Goal: Navigation & Orientation: Find specific page/section

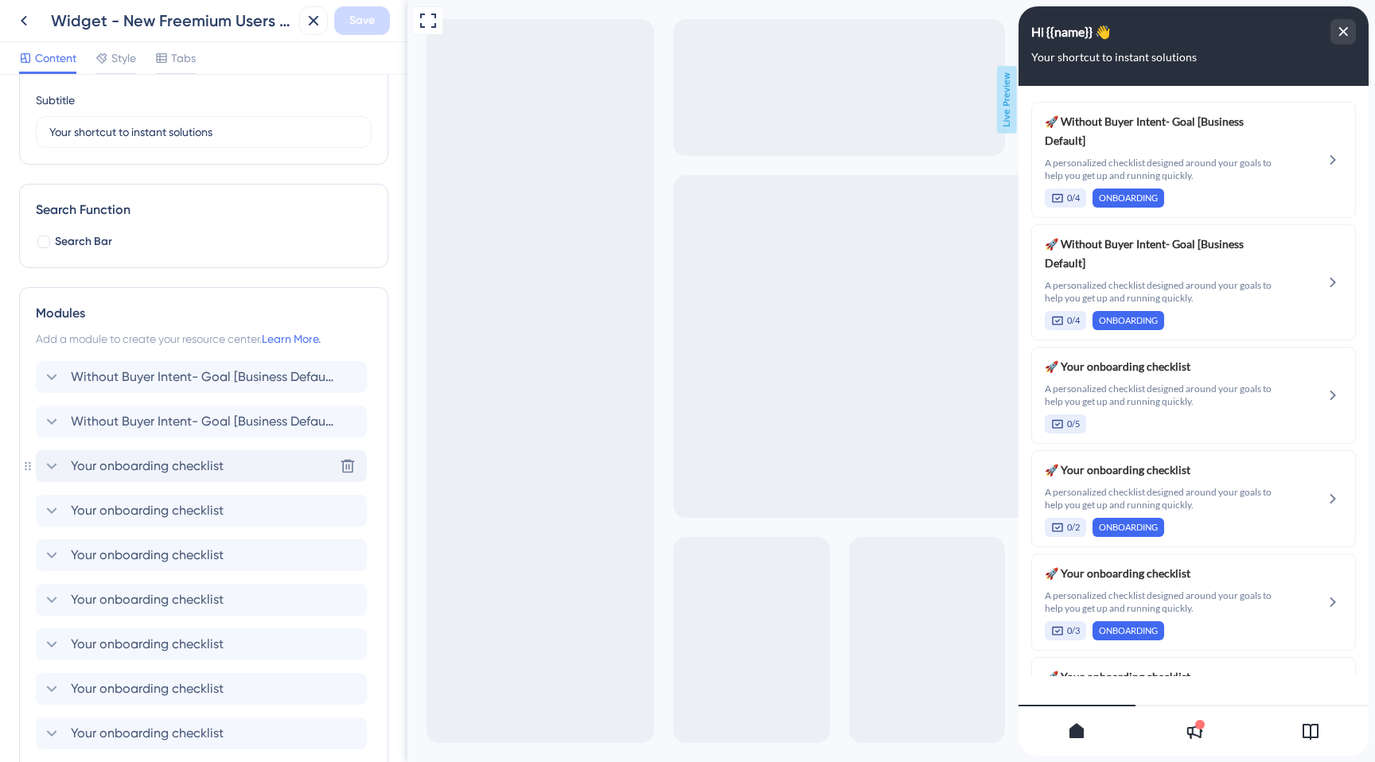
scroll to position [122, 0]
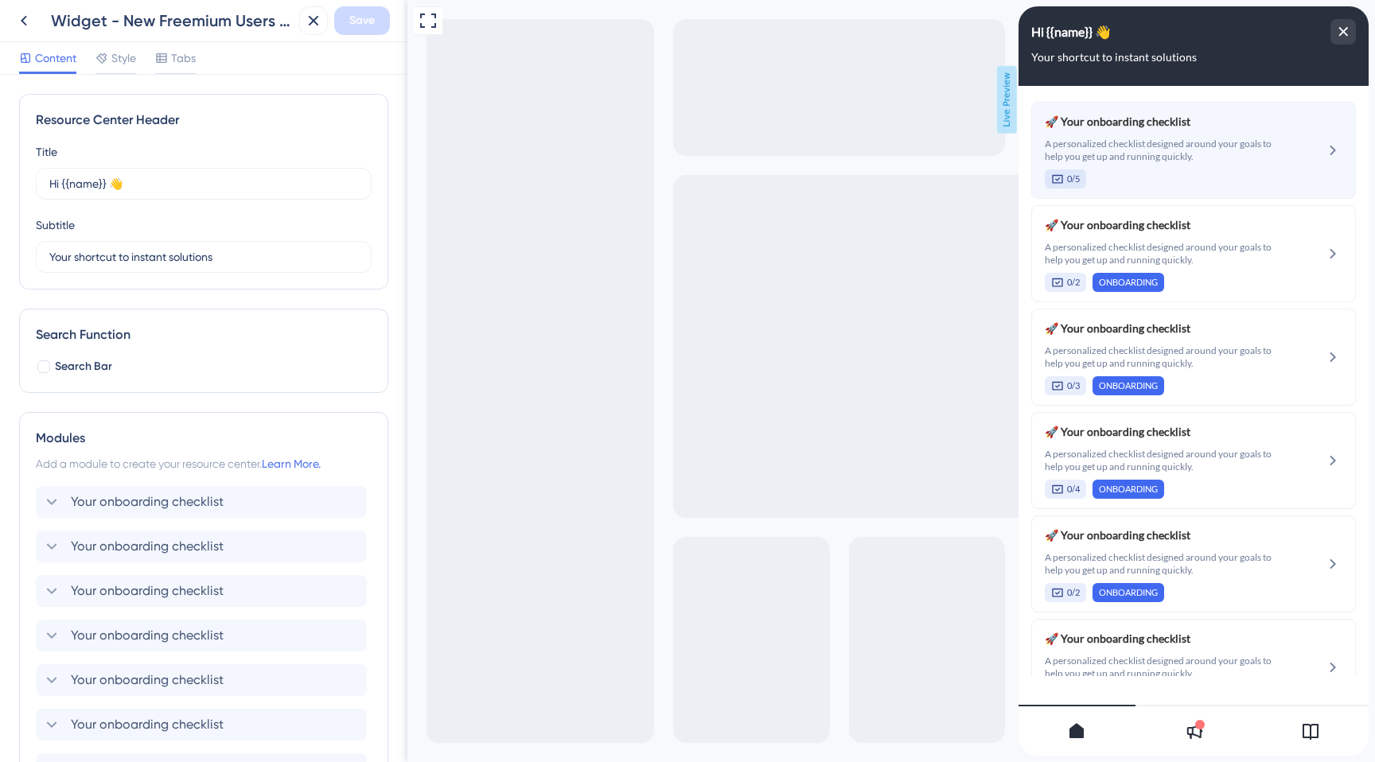
click at [1175, 136] on div "🚀 Your onboarding checklist A personalized checklist designed around your goals…" at bounding box center [1164, 150] width 238 height 76
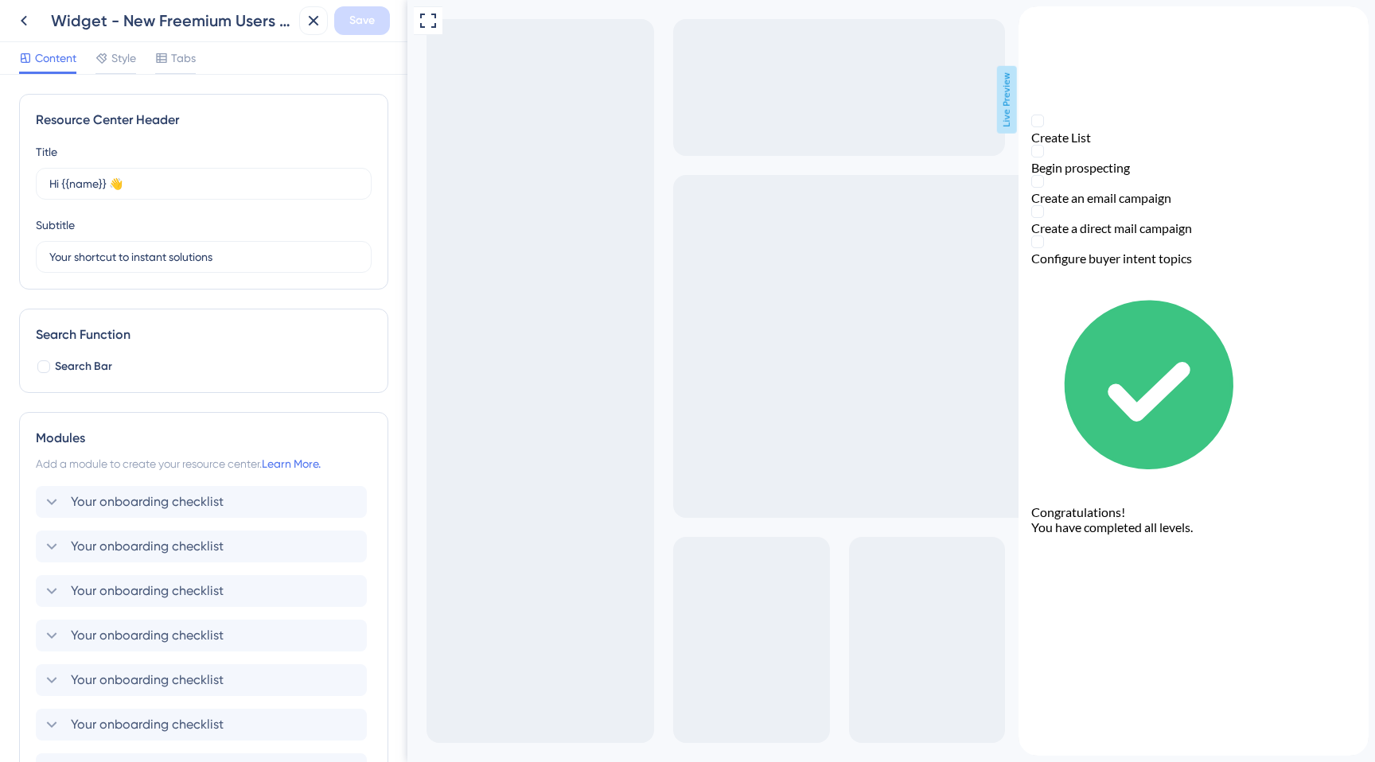
drag, startPoint x: 1046, startPoint y: 46, endPoint x: 1578, endPoint y: 116, distance: 536.2
click at [1046, 46] on div "Businesses: Explore Getting started 0%" at bounding box center [1194, 52] width 350 height 92
click at [1050, 21] on div "back to header" at bounding box center [1194, 13] width 350 height 15
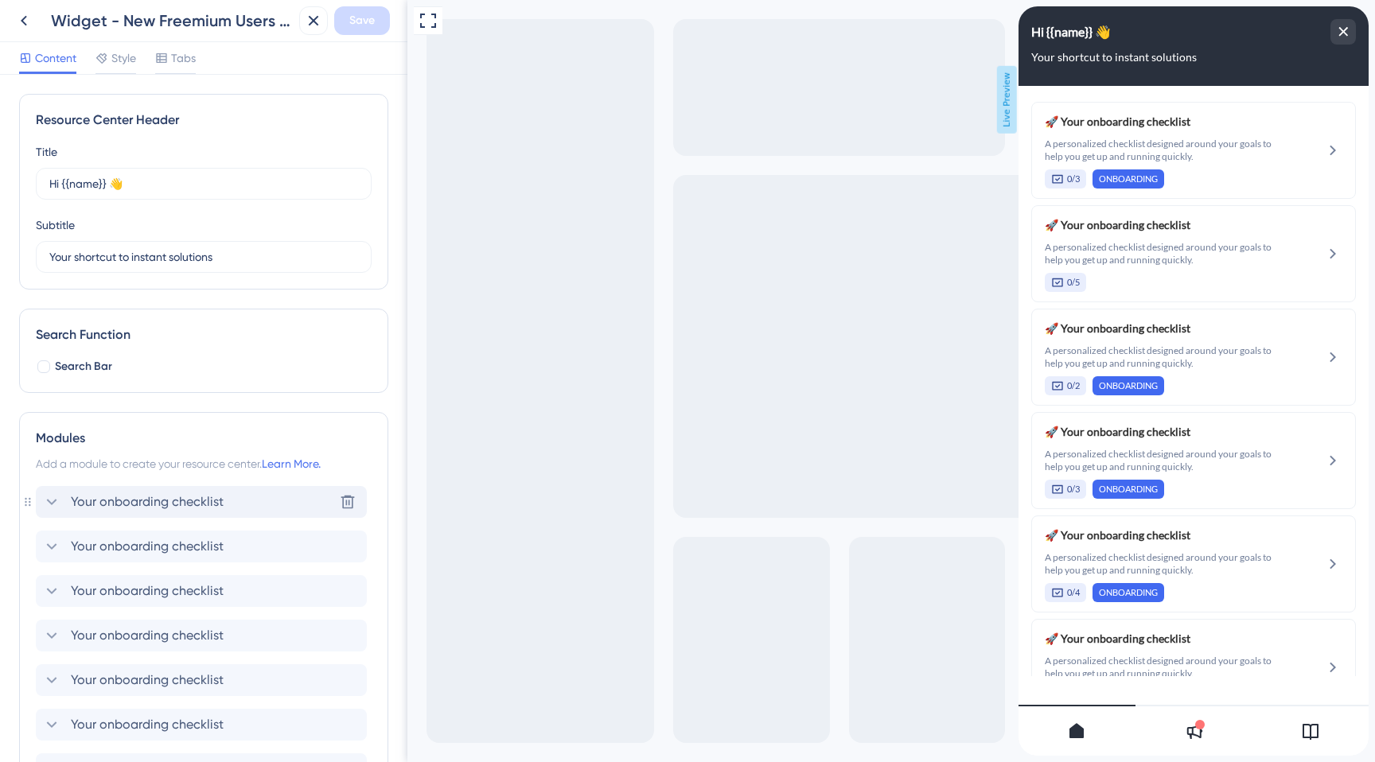
click at [127, 502] on span "Your onboarding checklist" at bounding box center [147, 502] width 153 height 19
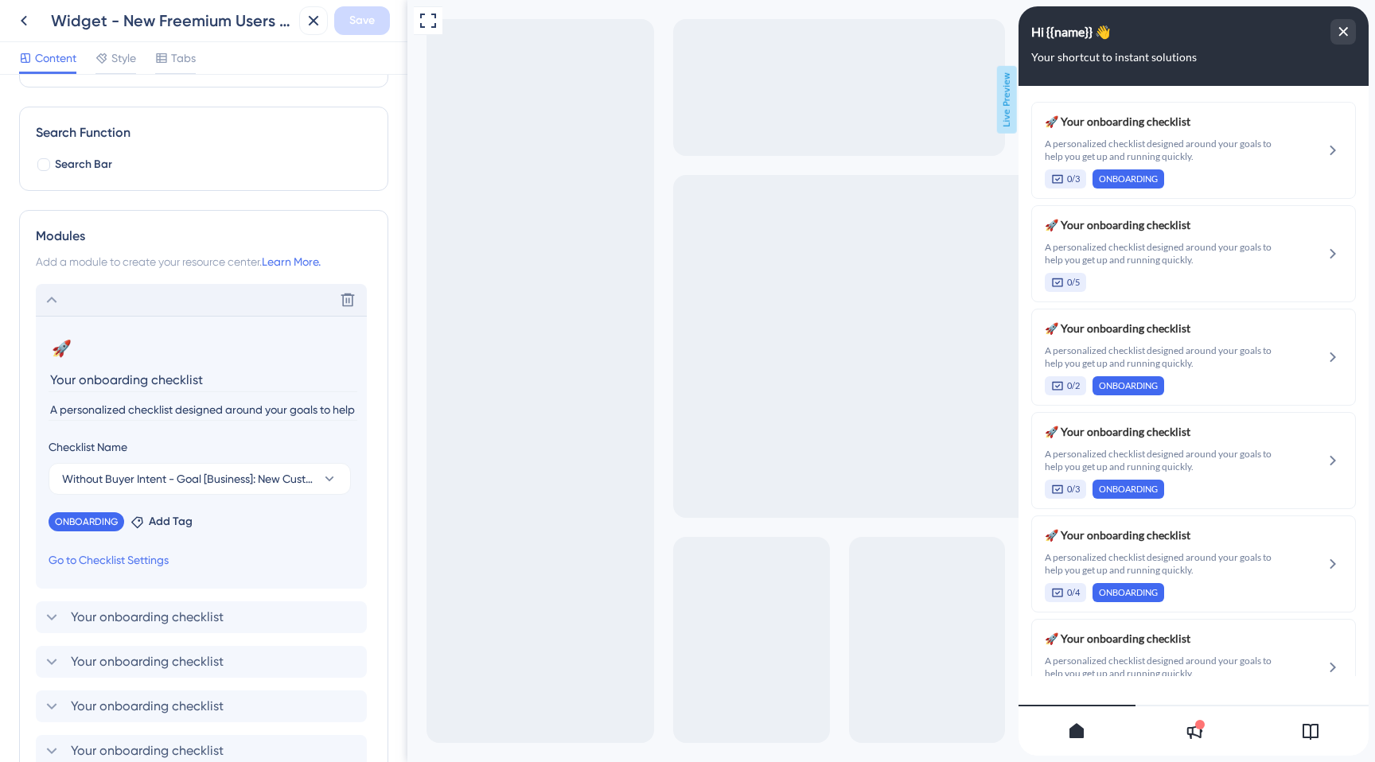
scroll to position [206, 0]
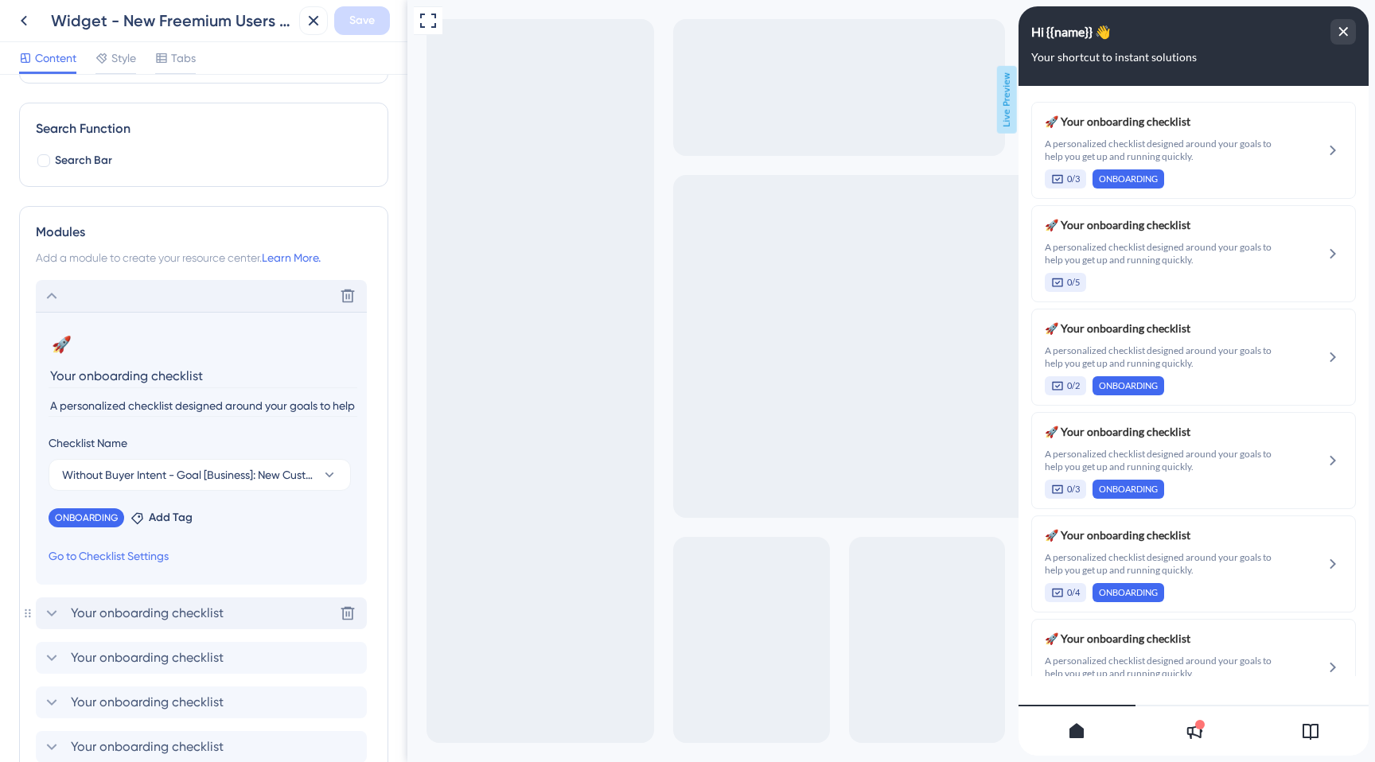
click at [103, 616] on span "Your onboarding checklist" at bounding box center [147, 613] width 153 height 19
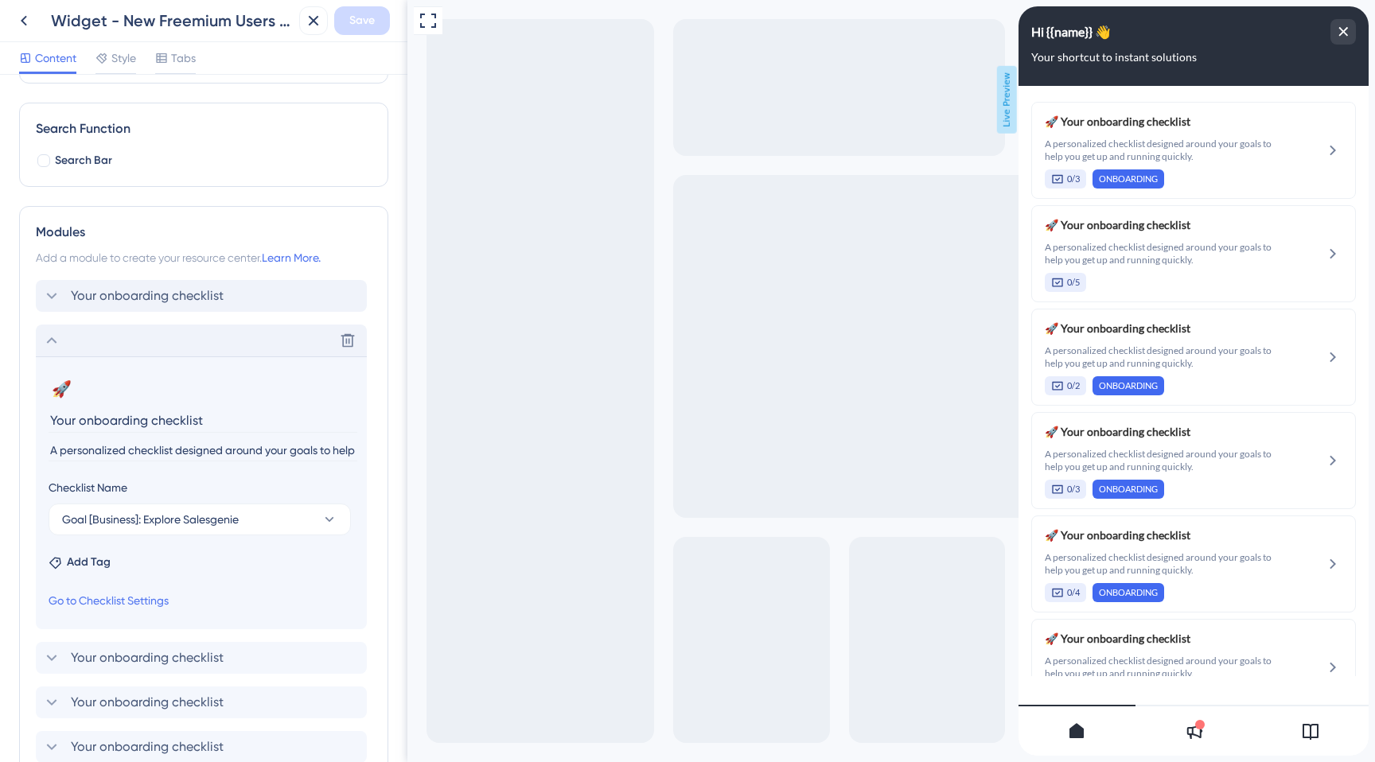
click at [456, 331] on div "Full Screen Preview Live Preview" at bounding box center [891, 398] width 968 height 797
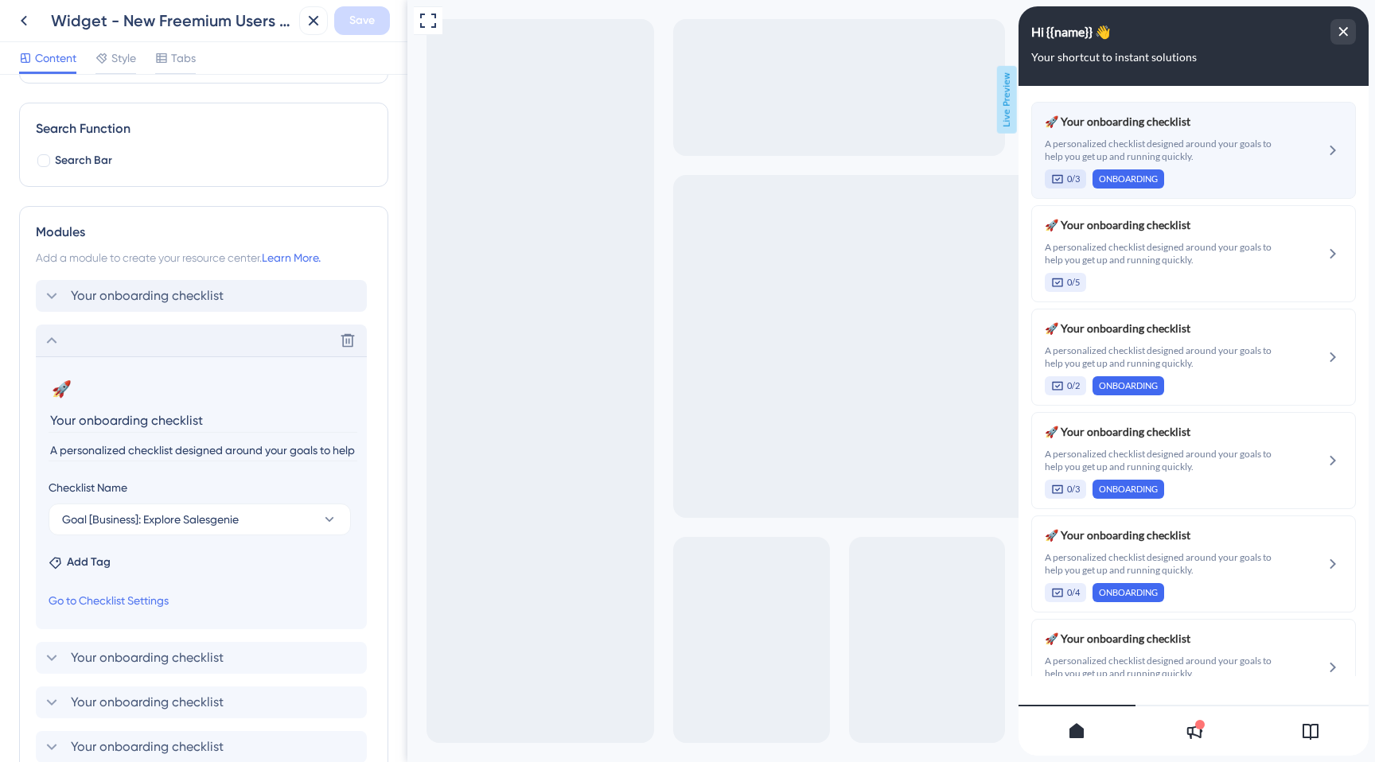
click at [1272, 135] on div "🚀 Your onboarding checklist A personalized checklist designed around your goals…" at bounding box center [1164, 150] width 238 height 76
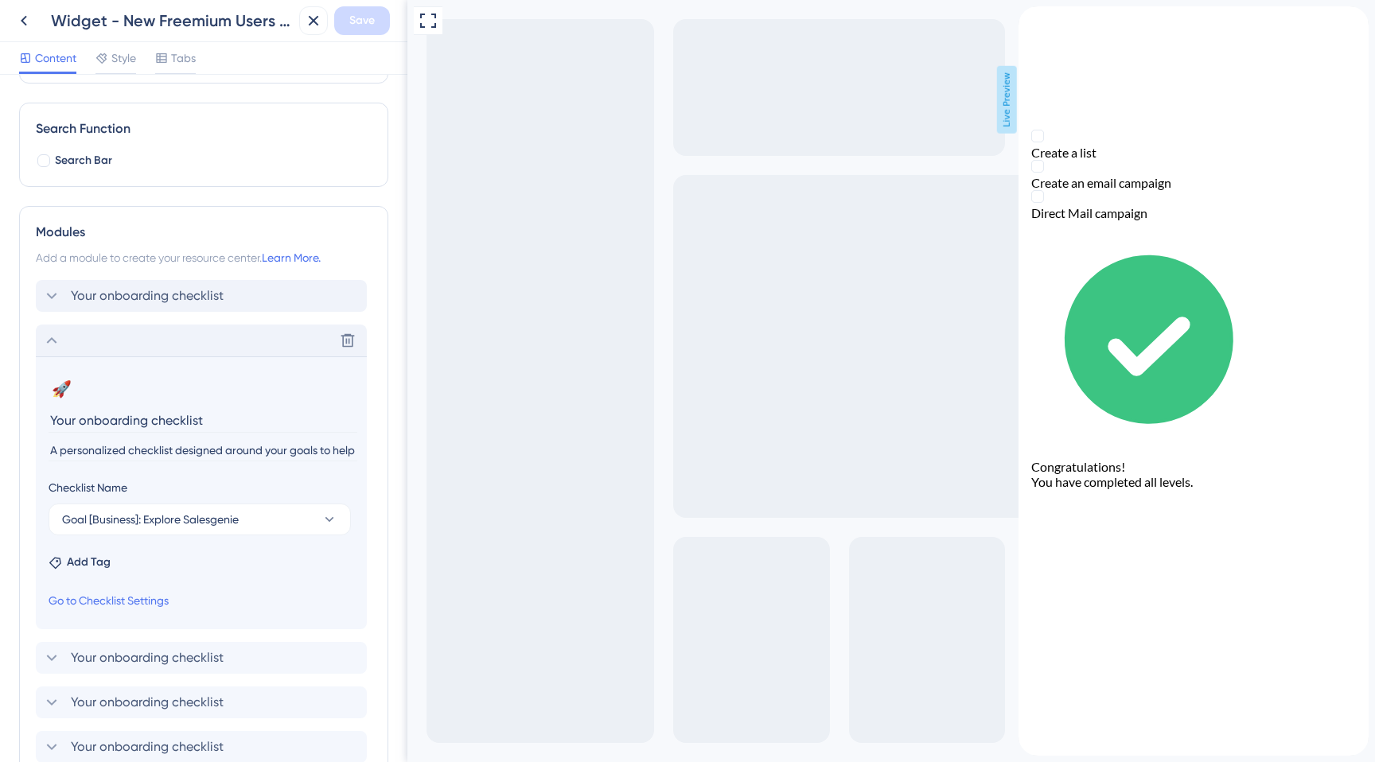
click at [1050, 21] on div "back to header" at bounding box center [1194, 13] width 350 height 15
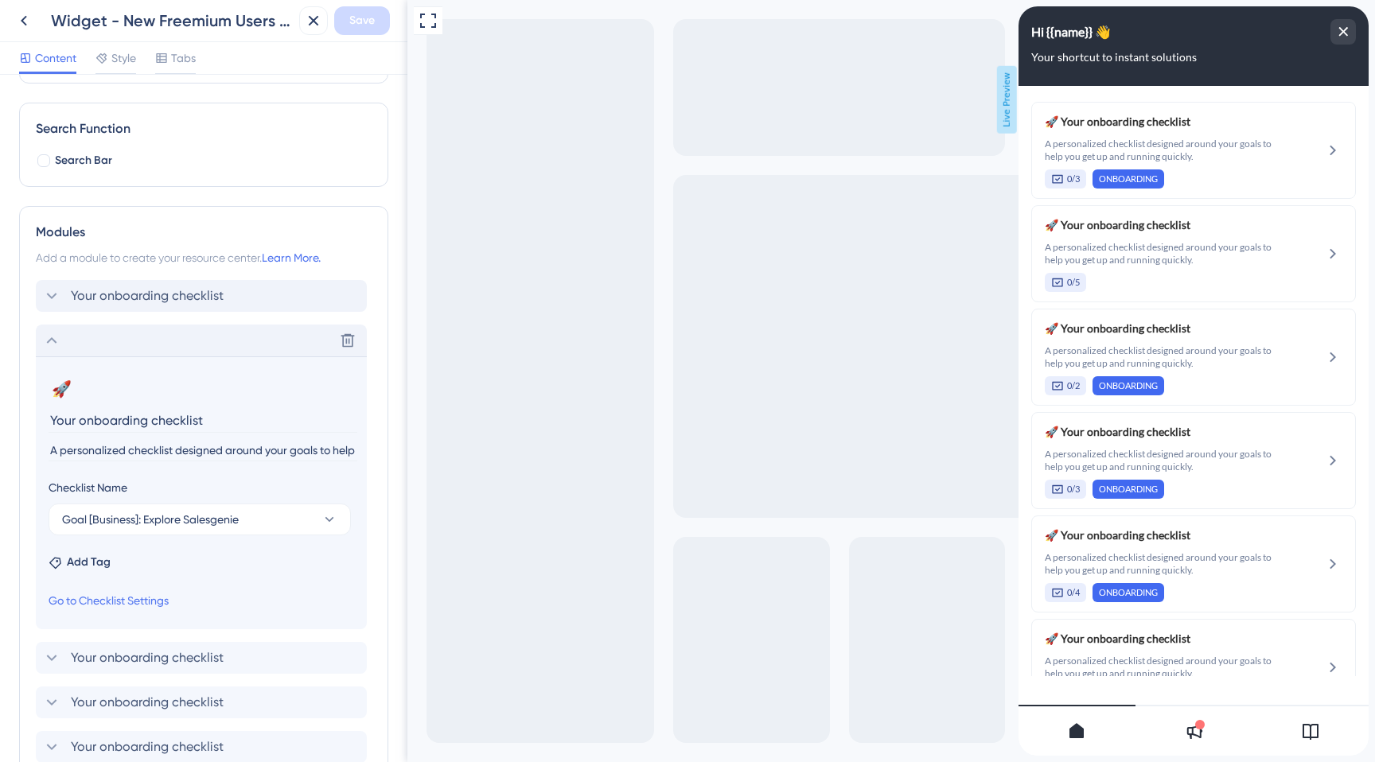
scroll to position [0, 0]
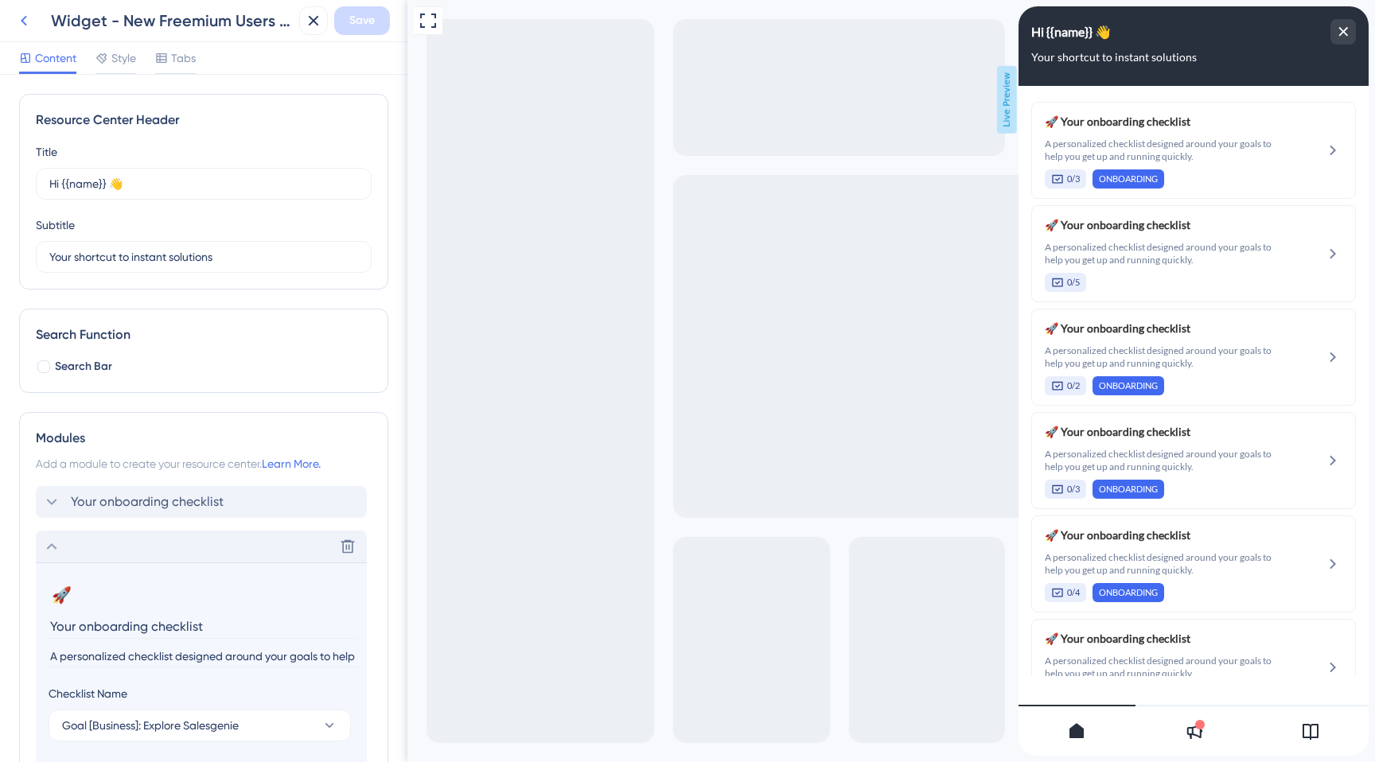
click at [20, 12] on icon at bounding box center [23, 20] width 19 height 19
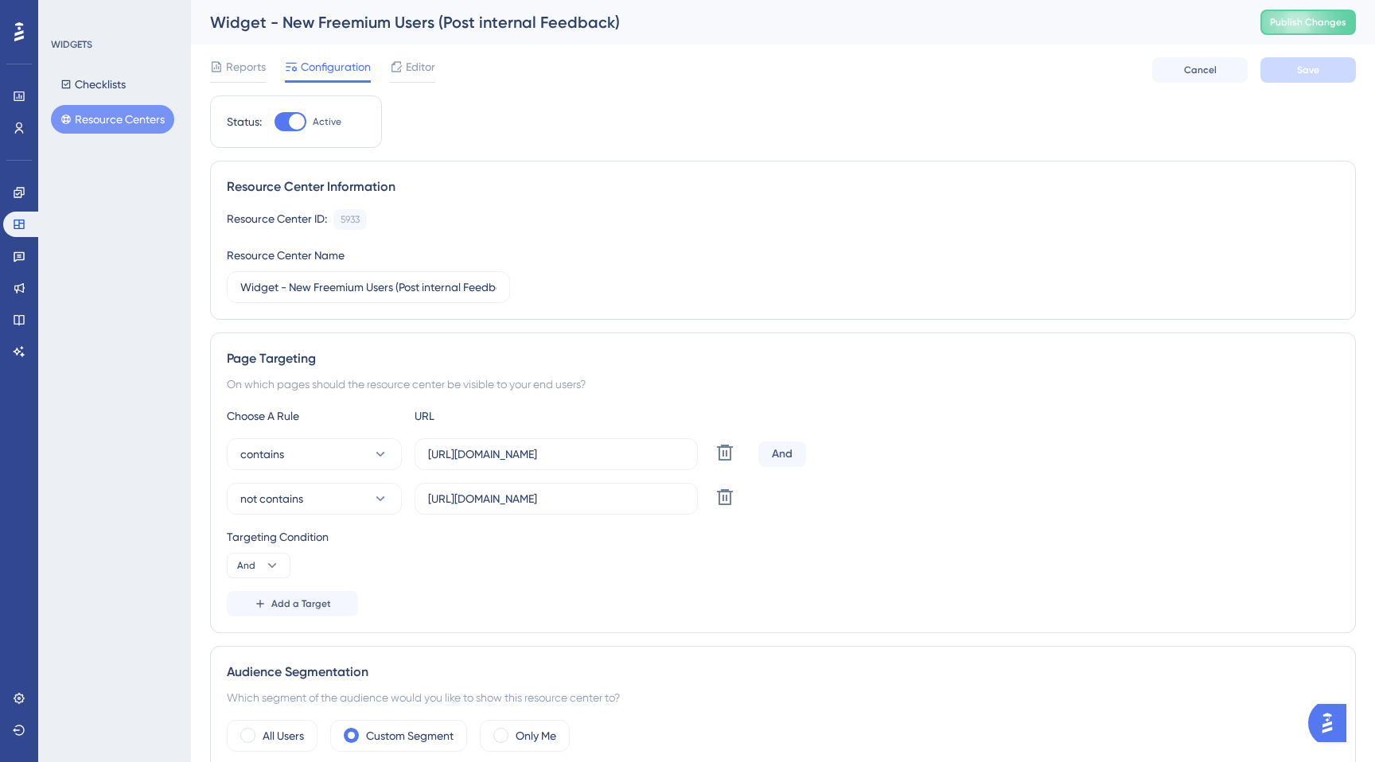
click at [71, 117] on icon at bounding box center [65, 119] width 11 height 11
